Goal: Register for event/course: Sign up to attend an event or enroll in a course

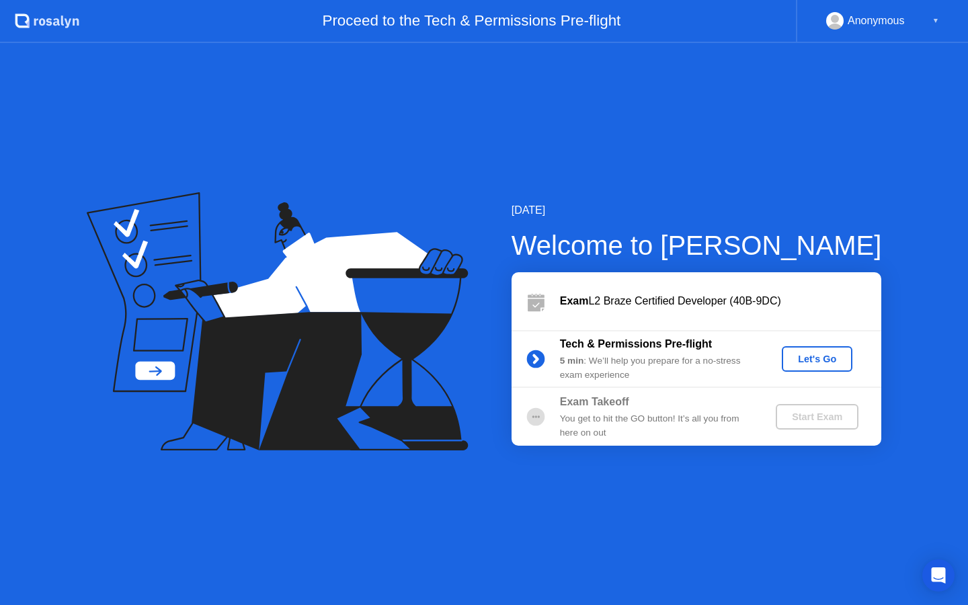
click at [833, 354] on div "Let's Go" at bounding box center [817, 359] width 60 height 11
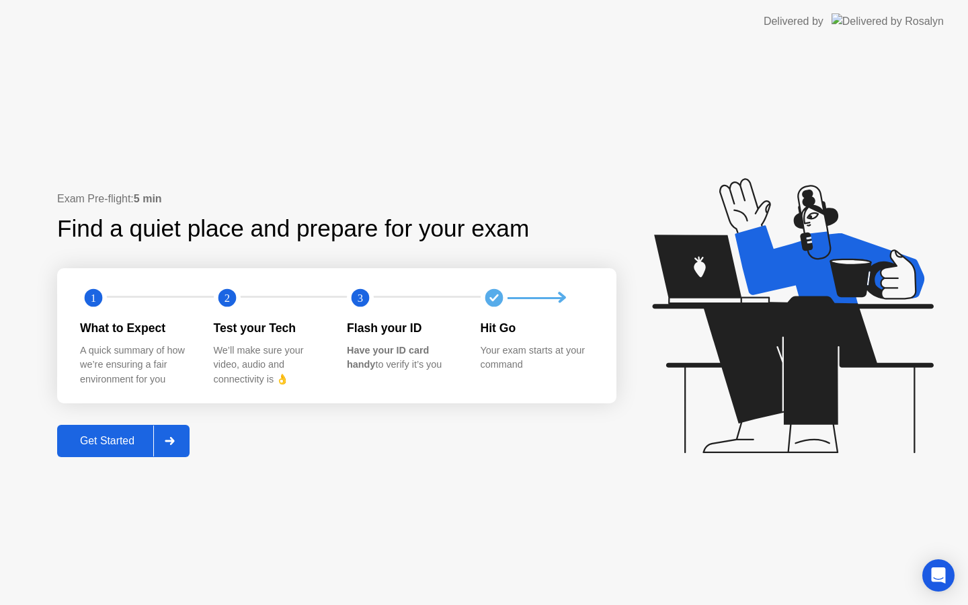
click at [169, 437] on icon at bounding box center [170, 441] width 10 height 8
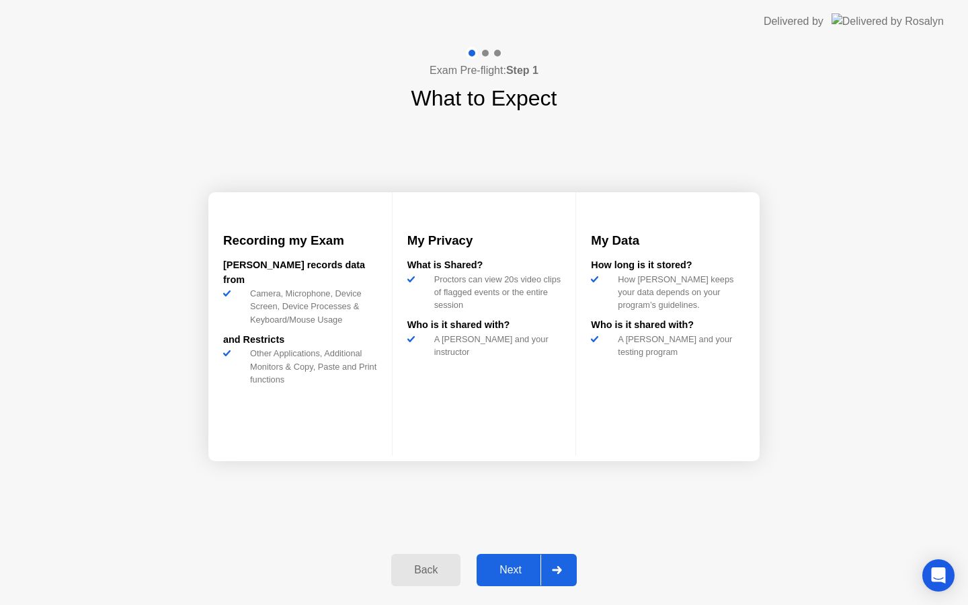
click at [546, 576] on div at bounding box center [556, 570] width 32 height 31
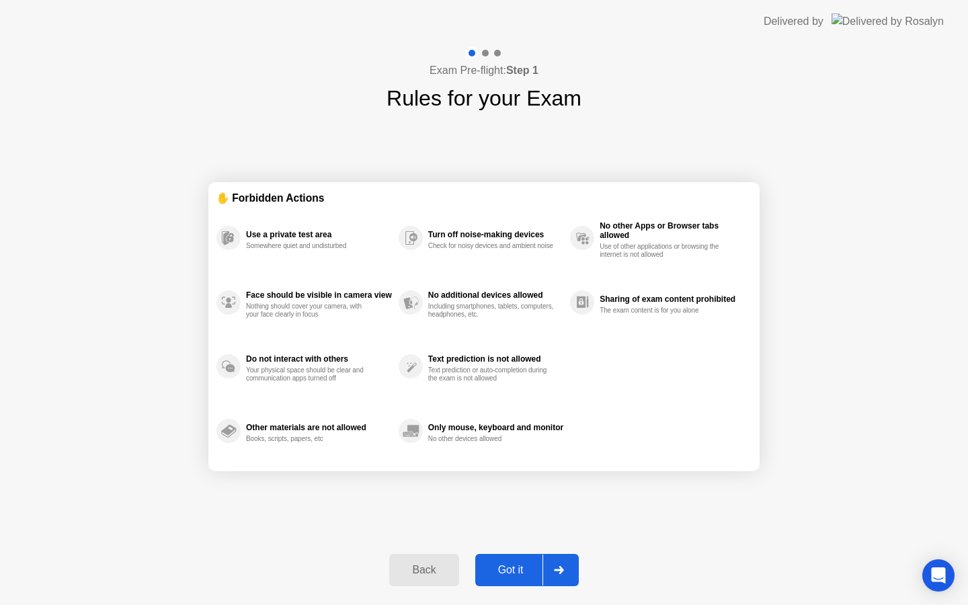
click at [546, 572] on div at bounding box center [558, 570] width 32 height 31
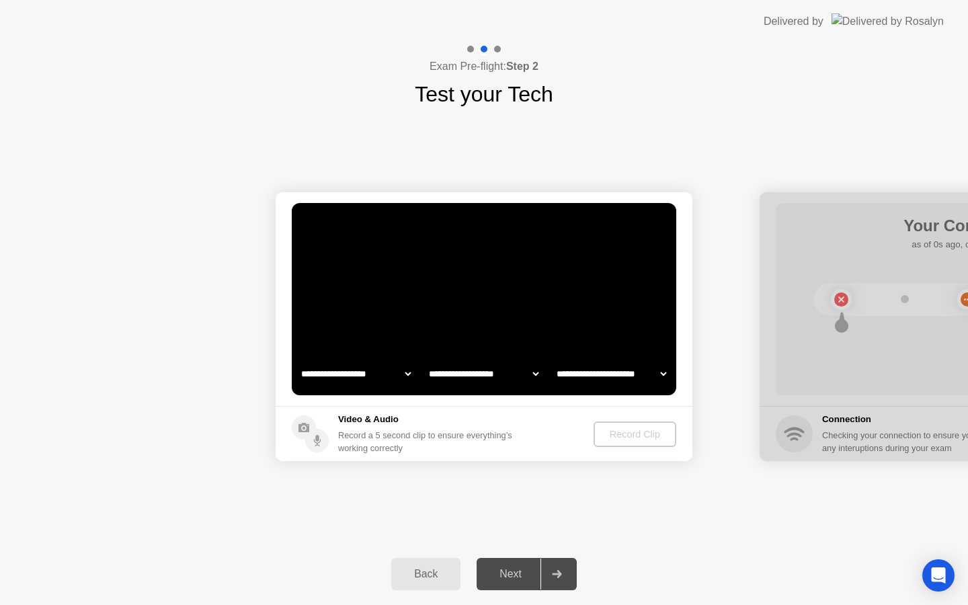
select select "**********"
select select "*******"
click at [634, 434] on div "Record Clip" at bounding box center [636, 434] width 72 height 11
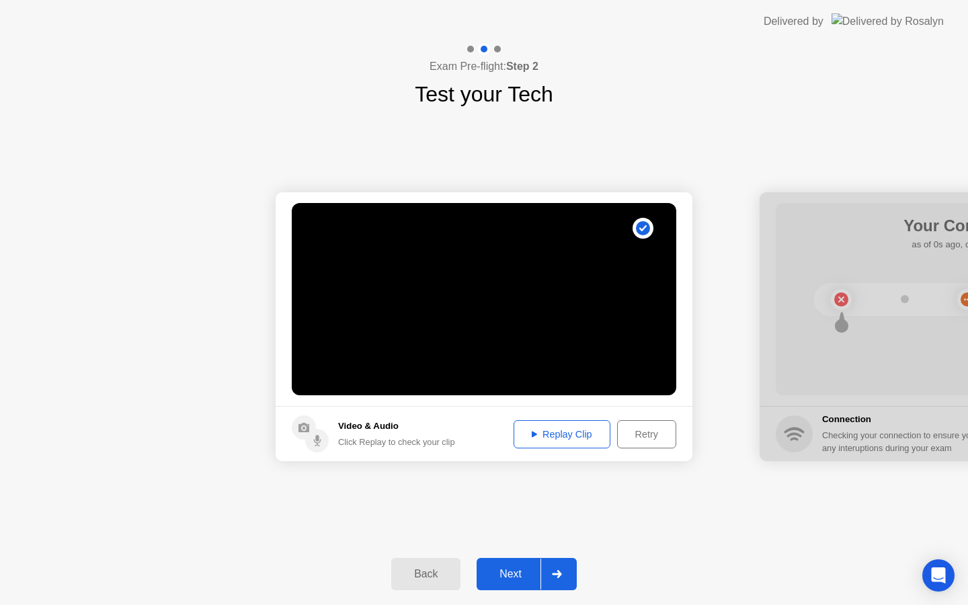
click at [540, 429] on div "Replay Clip" at bounding box center [561, 434] width 87 height 11
click at [559, 568] on div at bounding box center [556, 574] width 32 height 31
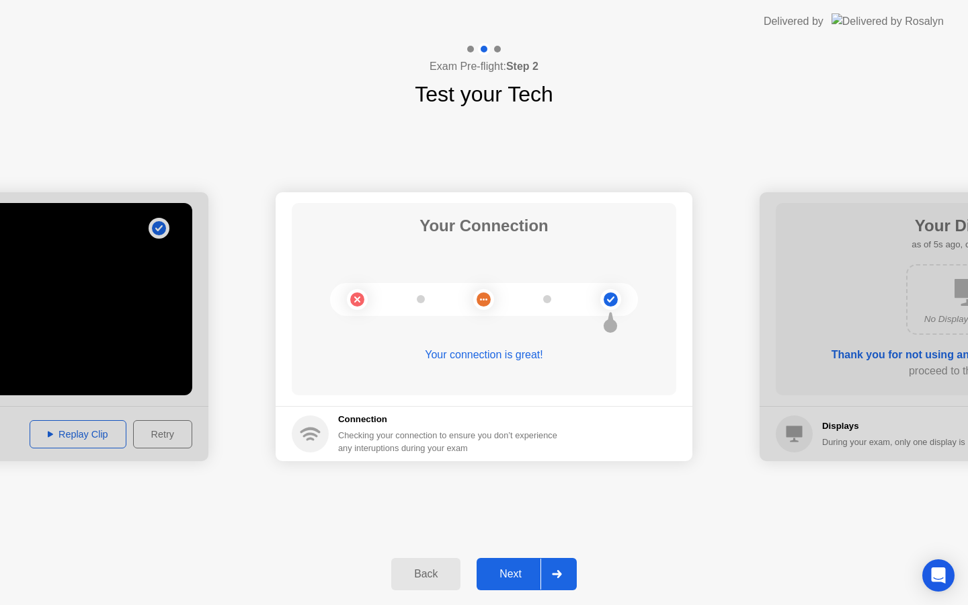
click at [559, 577] on icon at bounding box center [556, 574] width 9 height 8
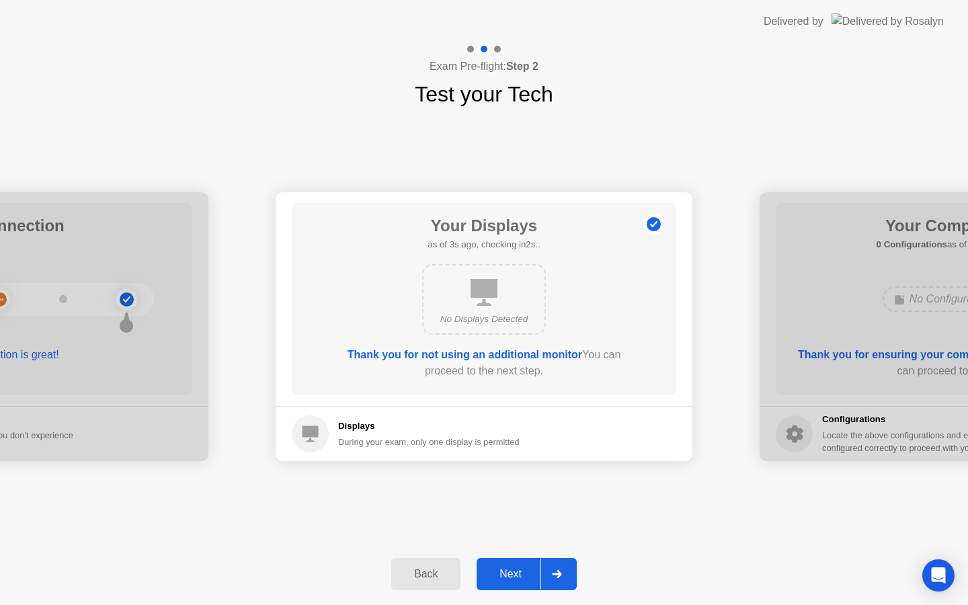
click at [552, 567] on div at bounding box center [556, 574] width 32 height 31
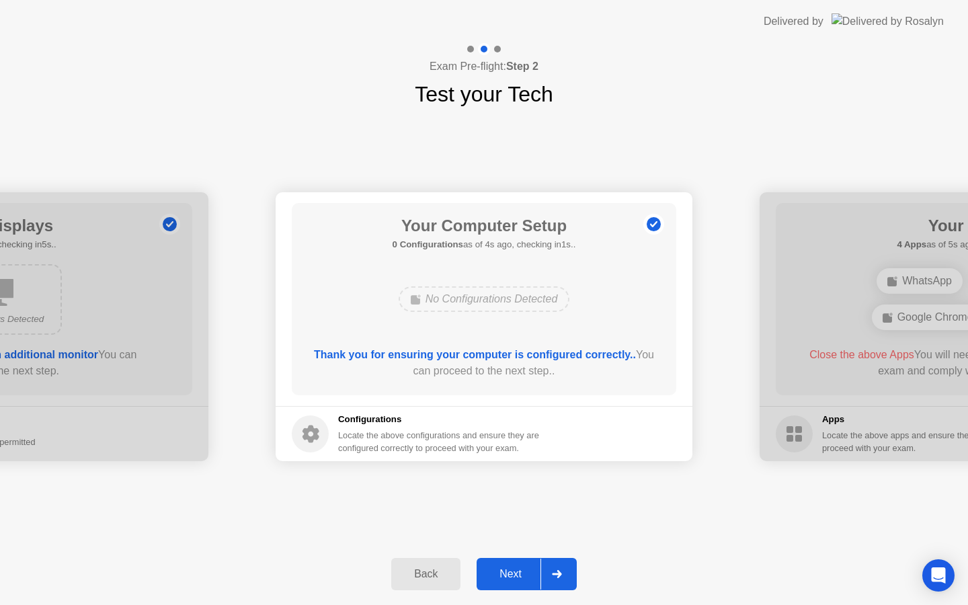
click at [553, 578] on div at bounding box center [556, 574] width 32 height 31
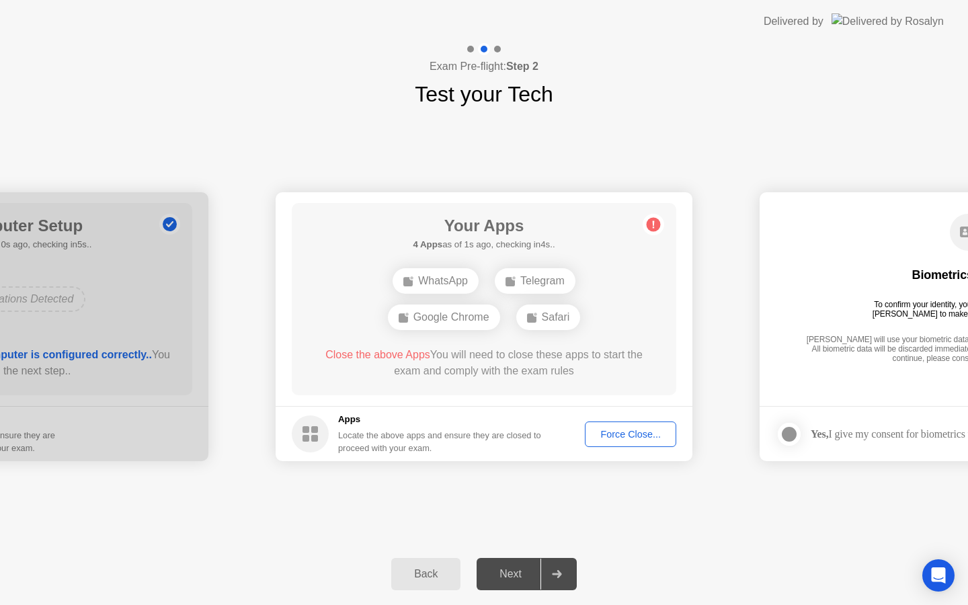
click at [622, 439] on div "Force Close..." at bounding box center [630, 434] width 82 height 11
click at [649, 429] on div "Force Close..." at bounding box center [630, 434] width 82 height 11
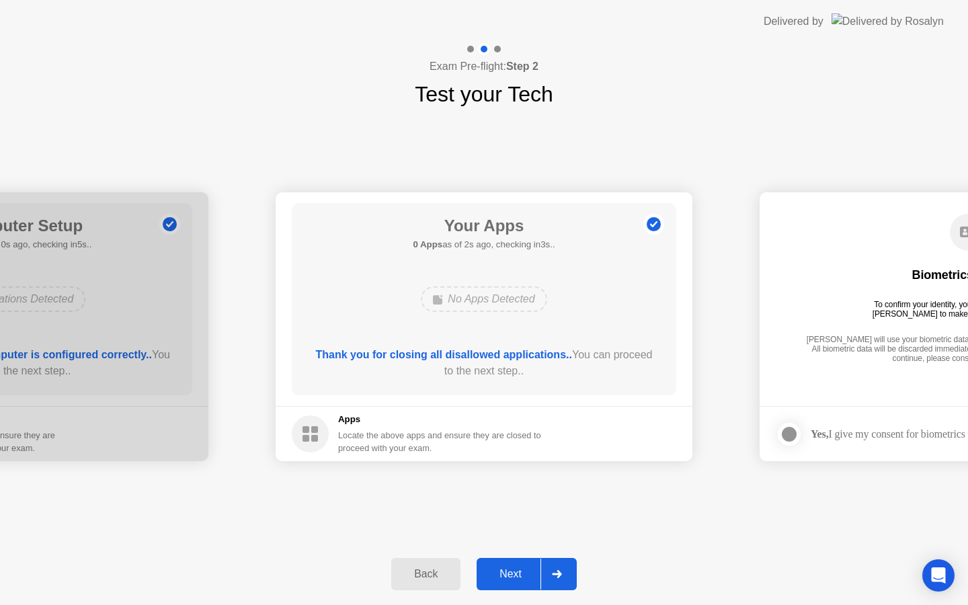
click at [561, 575] on icon at bounding box center [557, 574] width 10 height 8
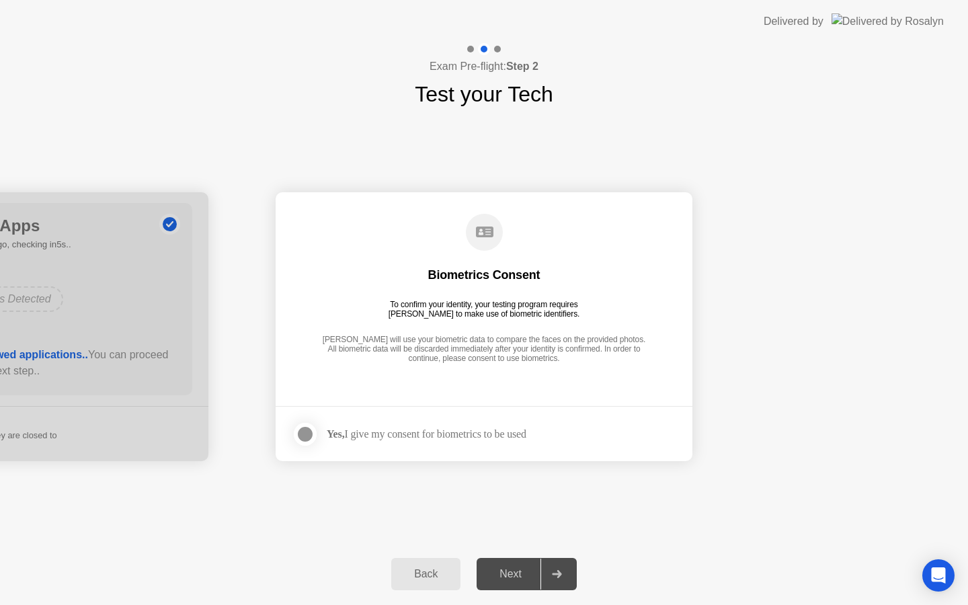
click at [374, 433] on div "Yes, I give my consent for biometrics to be used" at bounding box center [427, 433] width 200 height 13
click at [300, 441] on div at bounding box center [305, 434] width 16 height 16
click at [563, 575] on div at bounding box center [556, 574] width 32 height 31
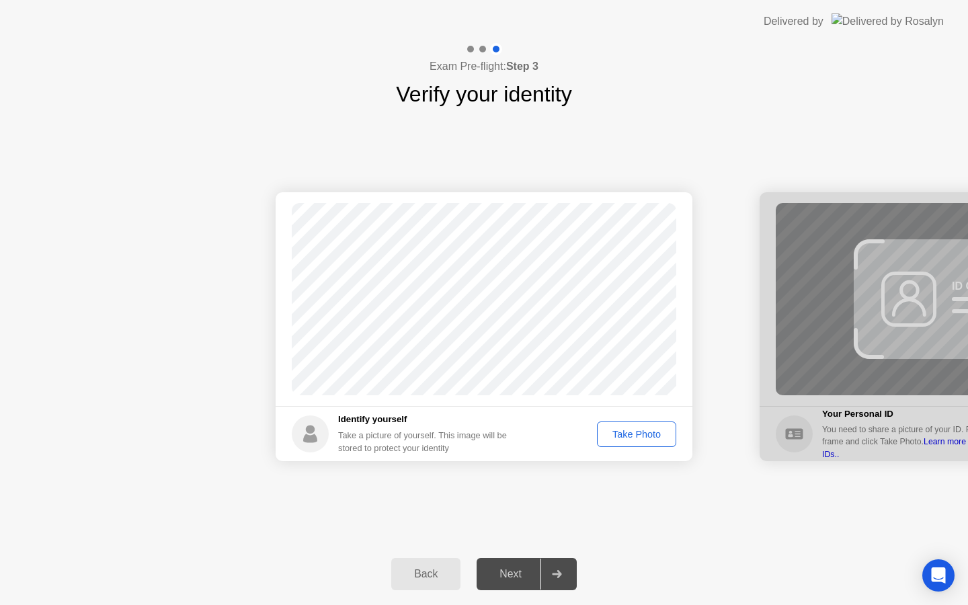
click at [639, 435] on div "Take Photo" at bounding box center [637, 434] width 70 height 11
click at [545, 570] on div at bounding box center [556, 574] width 32 height 31
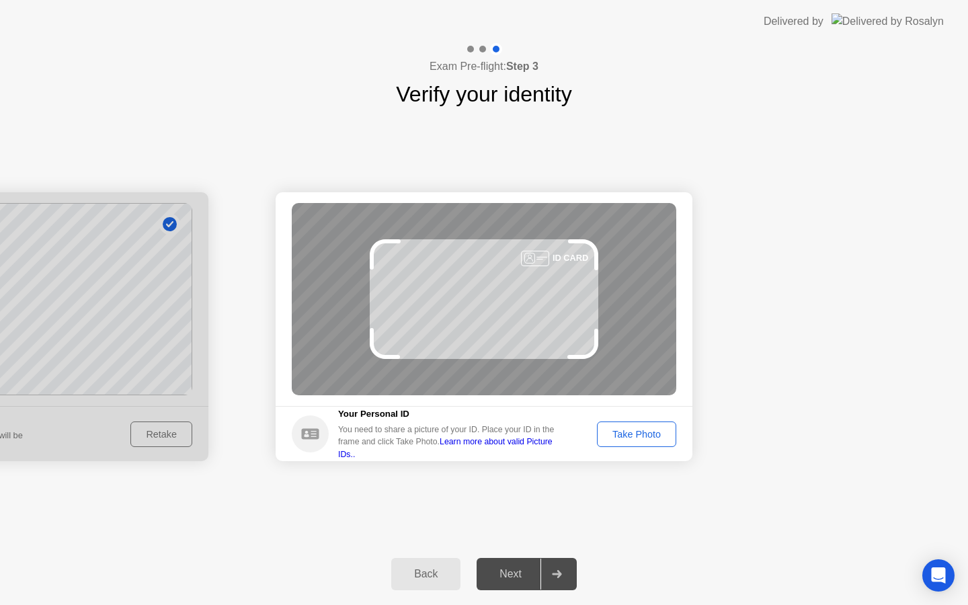
click at [620, 430] on div "Take Photo" at bounding box center [637, 434] width 70 height 11
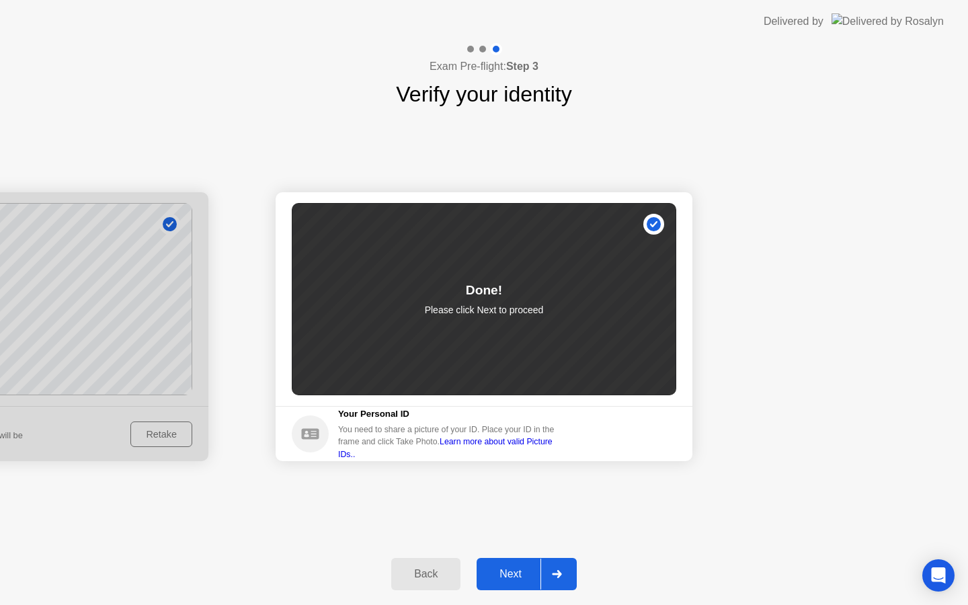
click at [559, 570] on icon at bounding box center [557, 574] width 10 height 8
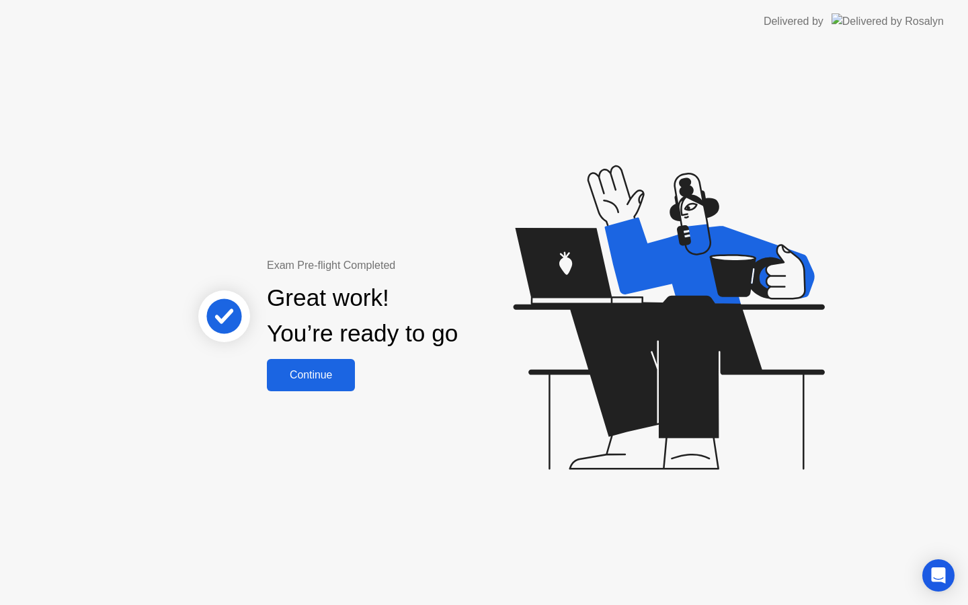
click at [325, 376] on div "Continue" at bounding box center [311, 375] width 80 height 12
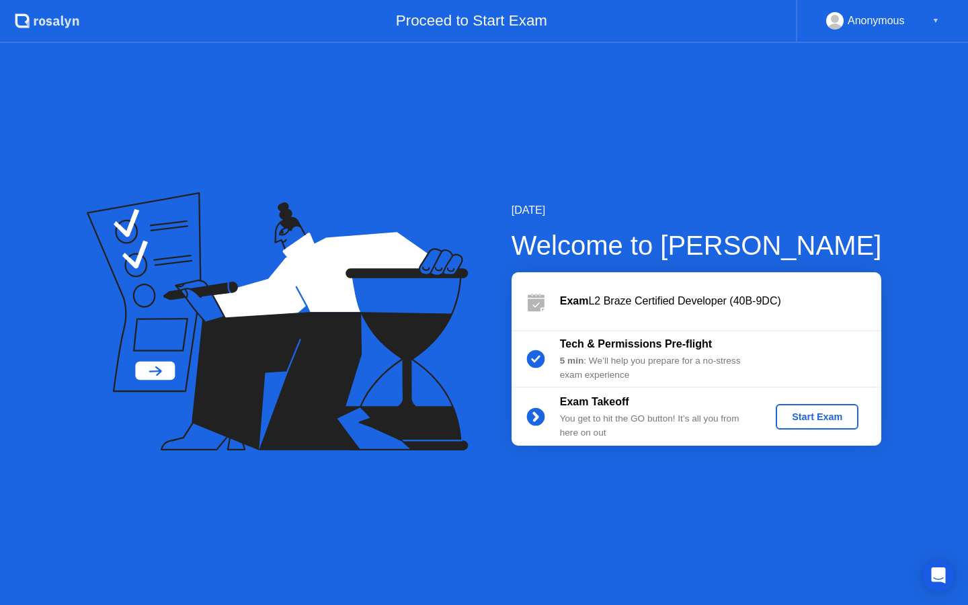
click at [818, 415] on div "Start Exam" at bounding box center [817, 416] width 72 height 11
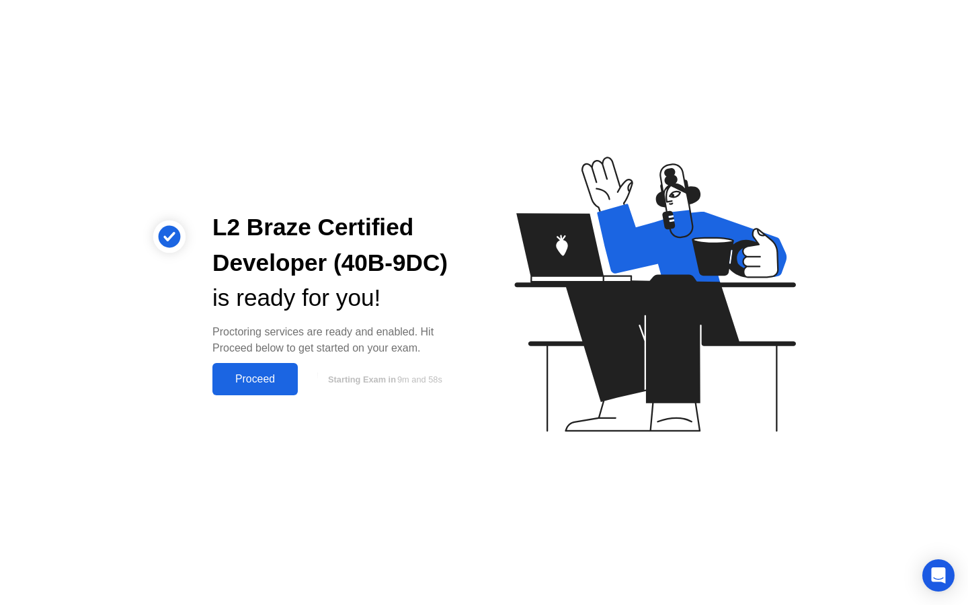
click at [249, 384] on div "Proceed" at bounding box center [254, 379] width 77 height 12
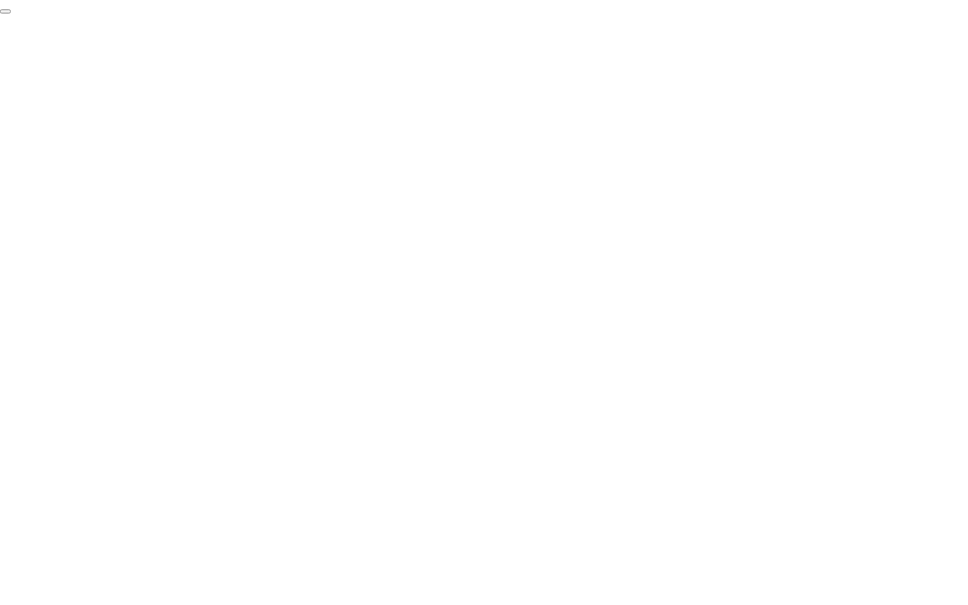
click div "End Proctoring Session"
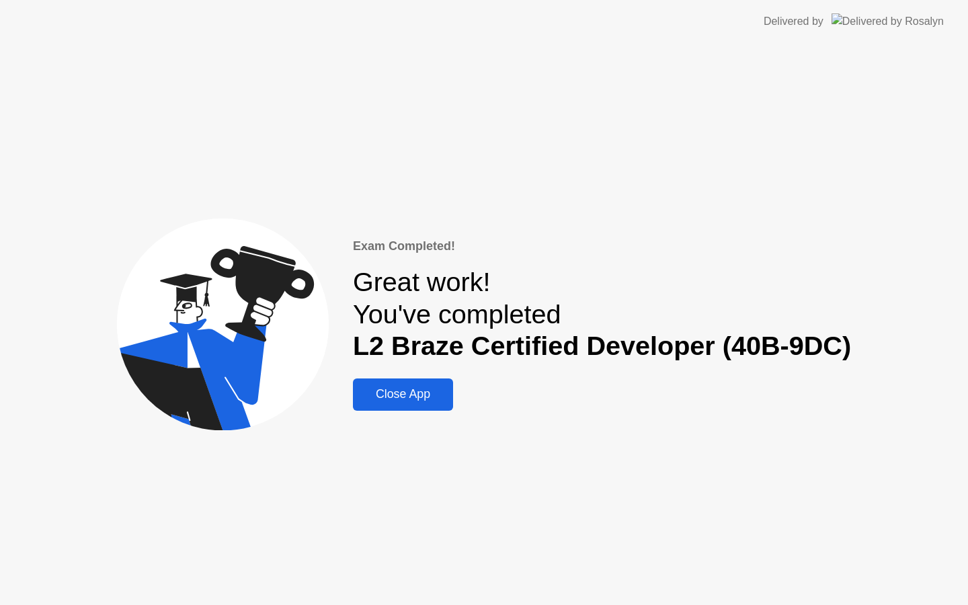
click at [429, 397] on div "Close App" at bounding box center [403, 394] width 92 height 14
